Goal: Transaction & Acquisition: Purchase product/service

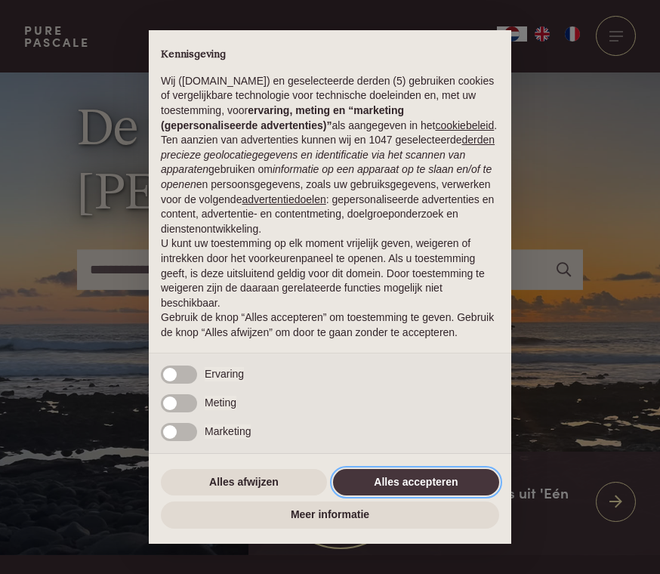
click at [394, 495] on button "Alles accepteren" at bounding box center [416, 482] width 166 height 27
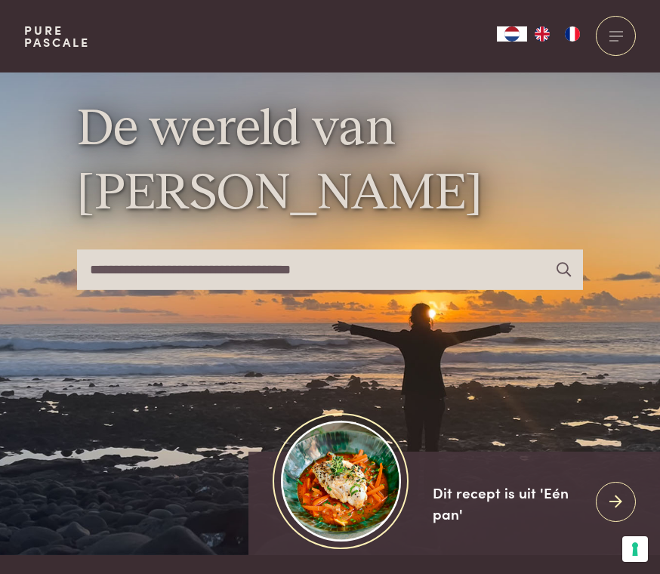
click at [565, 40] on img "FR" at bounding box center [572, 33] width 18 height 15
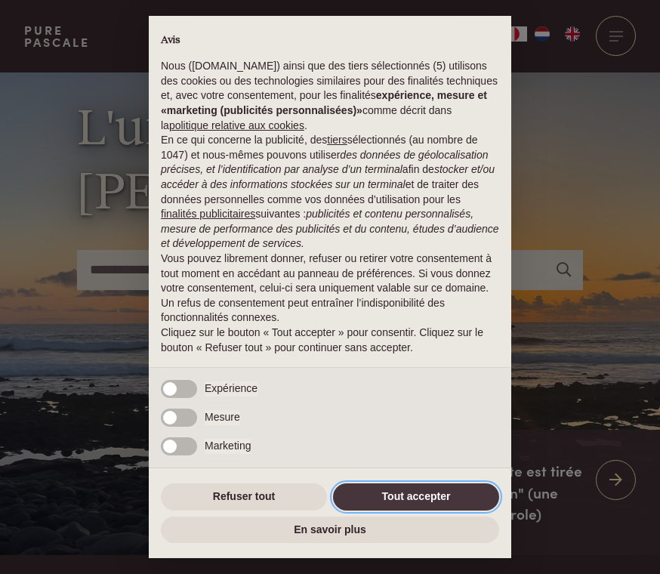
click at [443, 493] on button "Tout accepter" at bounding box center [416, 496] width 166 height 27
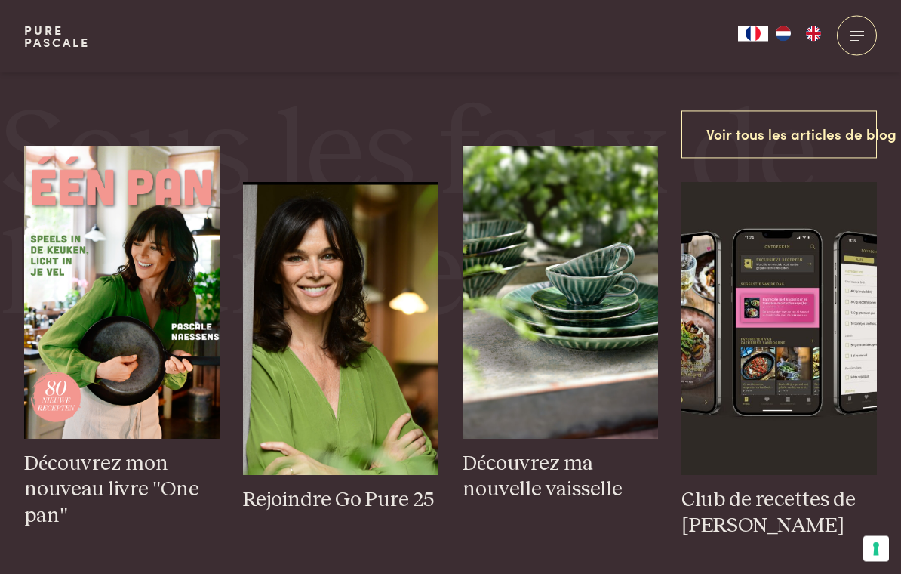
scroll to position [537, 0]
click at [659, 389] on img at bounding box center [780, 328] width 196 height 293
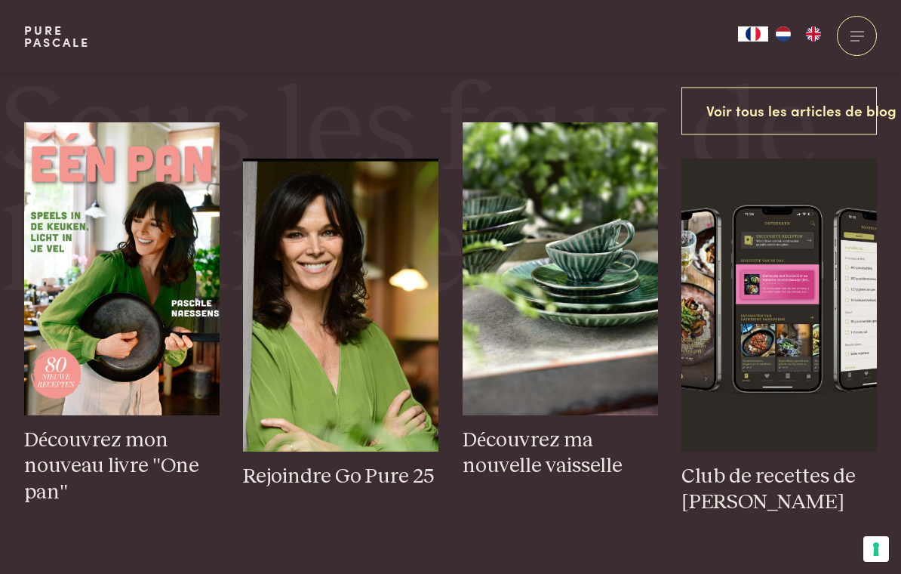
click at [35, 494] on h3 "Découvrez mon nouveau livre "One pan"" at bounding box center [122, 466] width 196 height 79
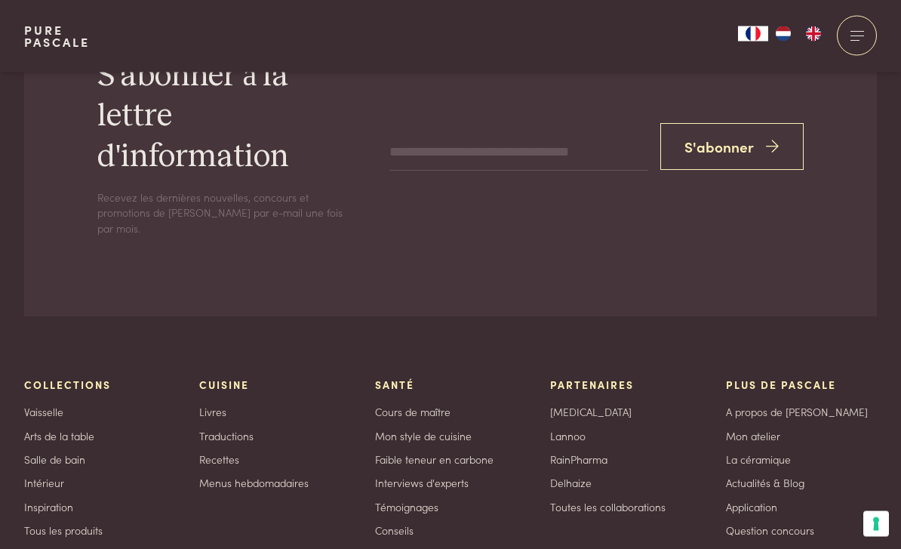
scroll to position [4669, 0]
click at [207, 404] on link "Livres" at bounding box center [212, 412] width 27 height 16
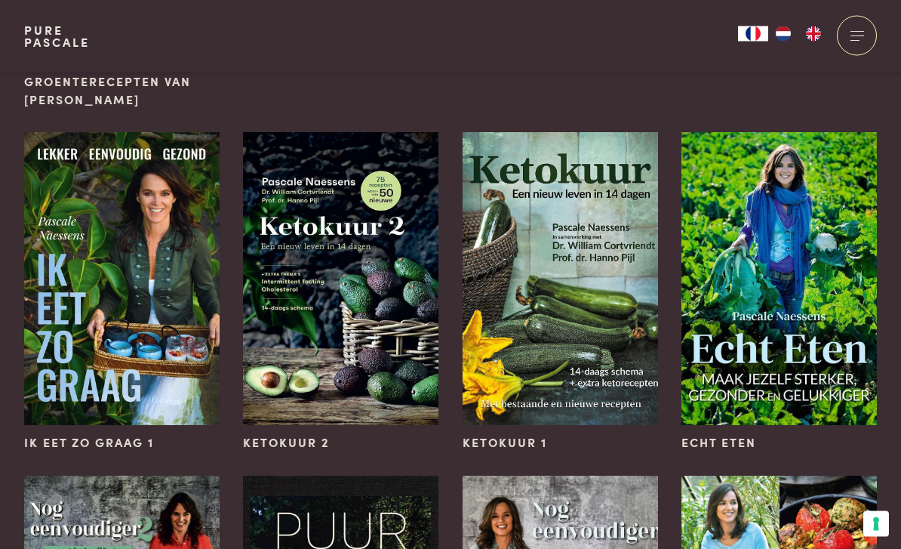
scroll to position [808, 0]
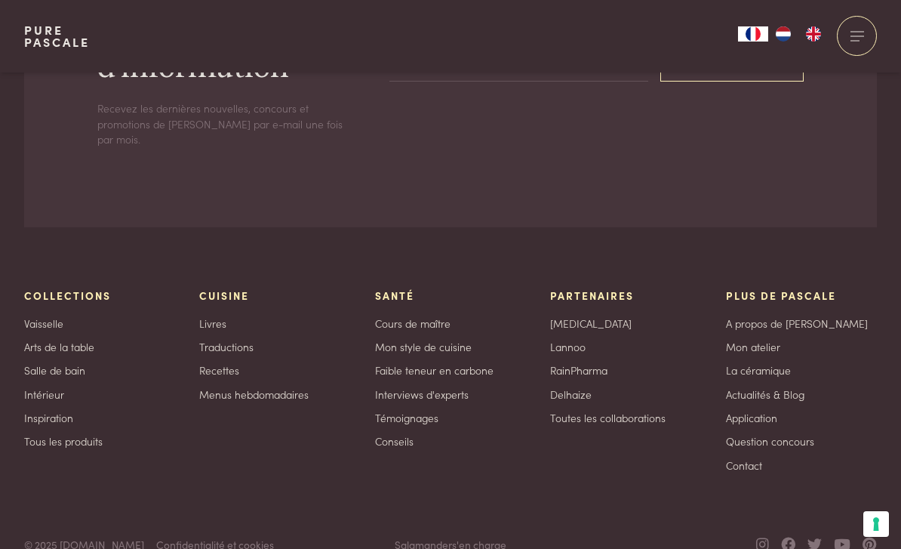
click at [204, 339] on link "Traductions" at bounding box center [226, 347] width 54 height 16
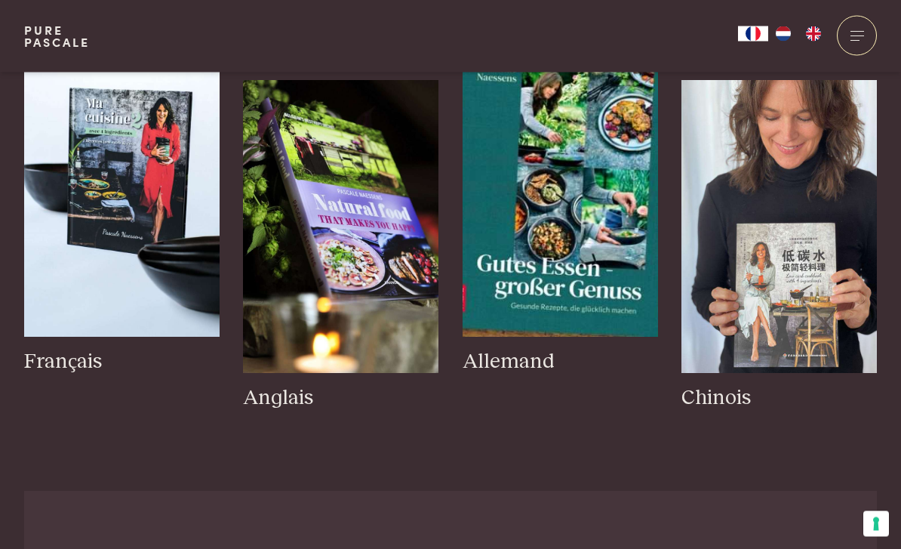
scroll to position [180, 0]
click at [64, 362] on h3 "Français" at bounding box center [122, 362] width 196 height 26
click at [125, 137] on img at bounding box center [122, 190] width 196 height 293
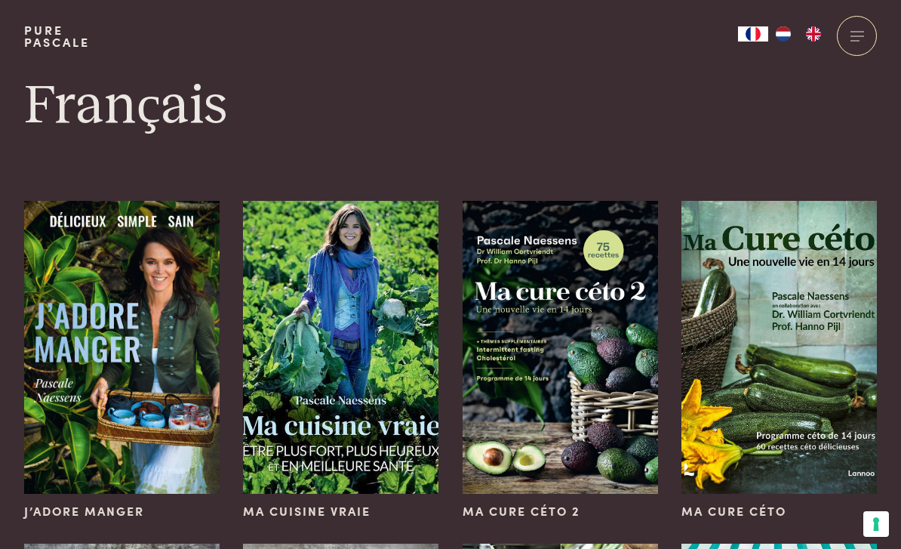
click at [106, 343] on img at bounding box center [122, 347] width 196 height 293
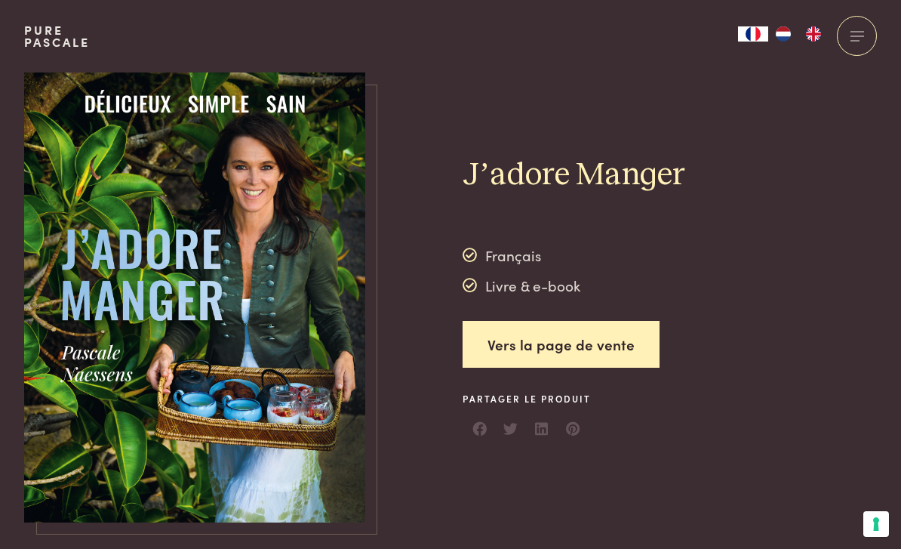
click at [623, 339] on link "Vers la page de vente" at bounding box center [561, 345] width 197 height 48
